Goal: Information Seeking & Learning: Learn about a topic

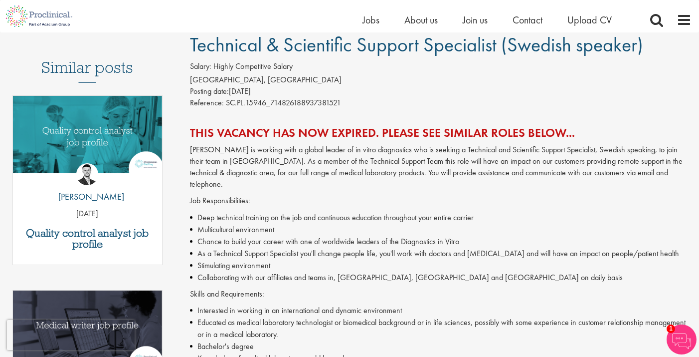
scroll to position [76, 0]
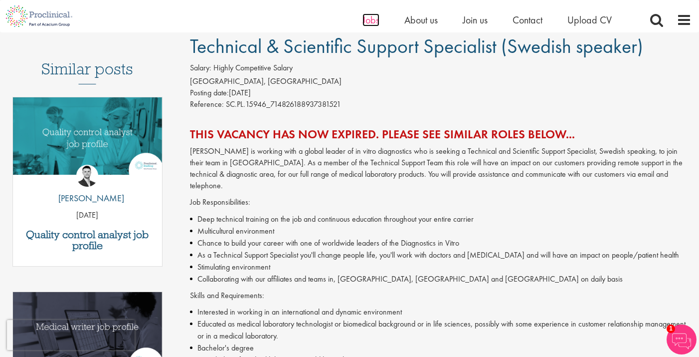
click at [371, 23] on span "Jobs" at bounding box center [371, 19] width 17 height 13
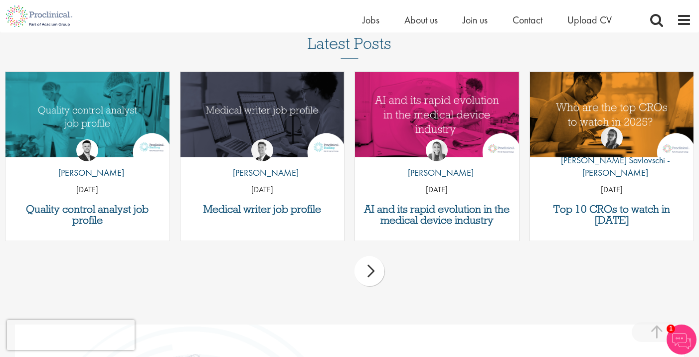
scroll to position [1221, 0]
